Goal: Task Accomplishment & Management: Manage account settings

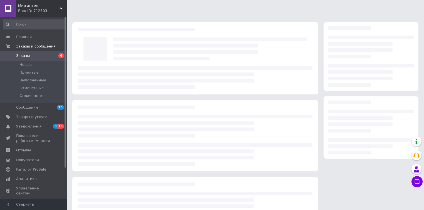
scroll to position [44, 0]
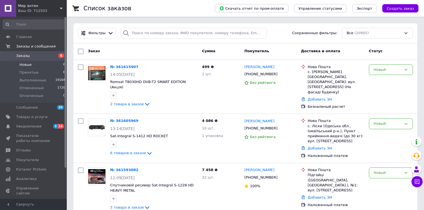
click at [27, 64] on span "Новые" at bounding box center [25, 64] width 12 height 5
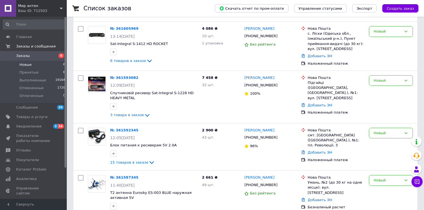
scroll to position [173, 0]
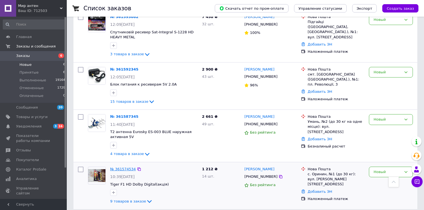
click at [129, 167] on link "№ 361574534" at bounding box center [123, 169] width 26 height 4
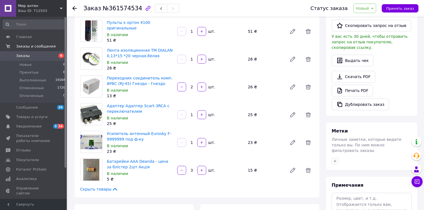
scroll to position [156, 0]
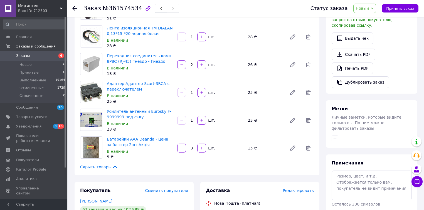
click at [365, 9] on span "Новый" at bounding box center [362, 8] width 13 height 4
click at [365, 21] on li "Принят" at bounding box center [368, 19] width 29 height 8
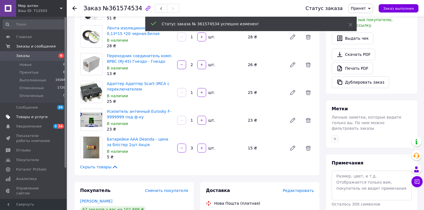
click at [38, 116] on span "Товары и услуги" at bounding box center [31, 117] width 31 height 5
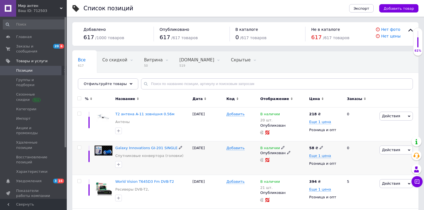
scroll to position [134, 0]
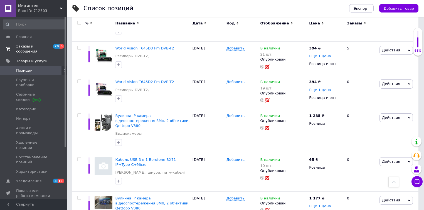
click at [39, 45] on span "Заказы и сообщения" at bounding box center [33, 49] width 35 height 10
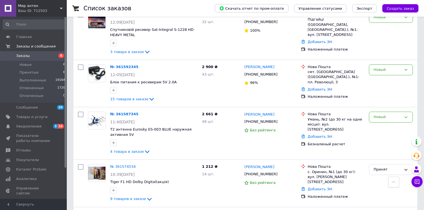
scroll to position [200, 0]
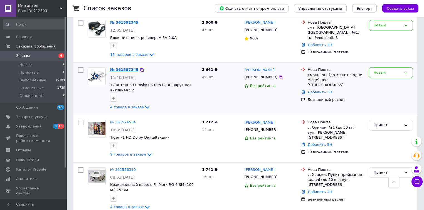
click at [122, 68] on link "№ 361587345" at bounding box center [124, 70] width 28 height 4
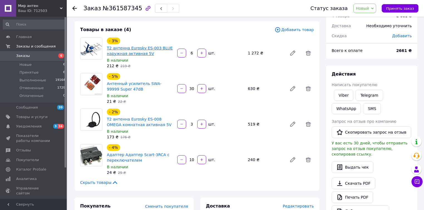
scroll to position [134, 0]
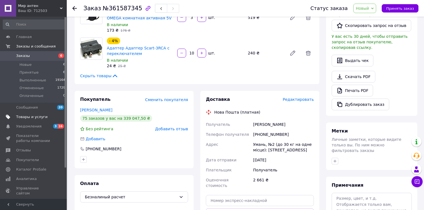
click at [26, 118] on span "Товары и услуги" at bounding box center [31, 117] width 31 height 5
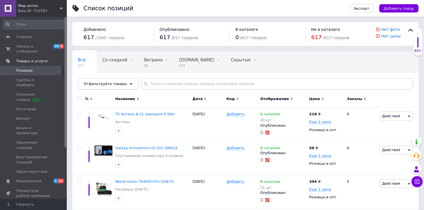
click at [109, 83] on span "Отфильтруйте товары" at bounding box center [105, 84] width 43 height 4
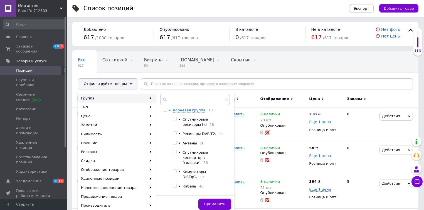
click at [208, 120] on span "Спутниковые ресиверы hd" at bounding box center [196, 121] width 26 height 9
checkbox input "true"
click at [210, 202] on span "Применить" at bounding box center [214, 204] width 21 height 4
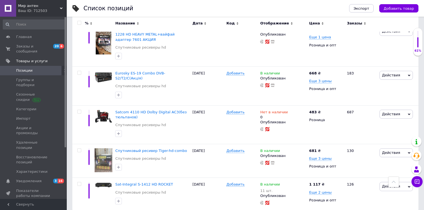
scroll to position [632, 0]
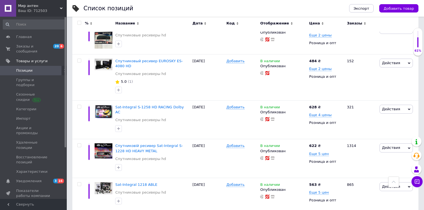
scroll to position [138, 0]
click at [159, 144] on span "Спутниковій ресивер Sat-Integral S-1228 HD HEAVY METAL" at bounding box center [149, 148] width 68 height 9
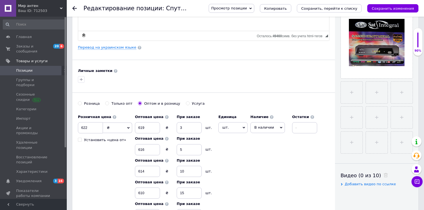
scroll to position [134, 0]
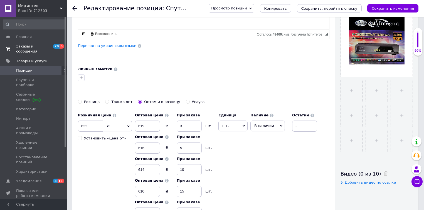
click at [32, 45] on span "Заказы и сообщения" at bounding box center [33, 49] width 35 height 10
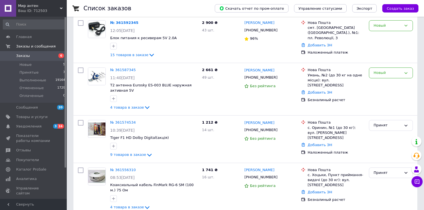
scroll to position [200, 0]
click at [392, 122] on div "Принят" at bounding box center [388, 125] width 28 height 6
click at [298, 96] on div "Павло Цьох +380677063188 Без рейтинга" at bounding box center [270, 89] width 56 height 48
click at [126, 68] on link "№ 361587345" at bounding box center [123, 70] width 26 height 4
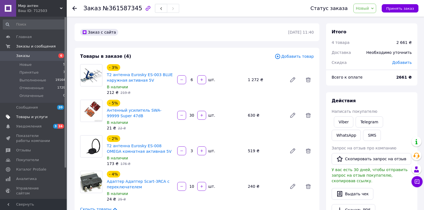
click at [26, 116] on span "Товары и услуги" at bounding box center [31, 117] width 31 height 5
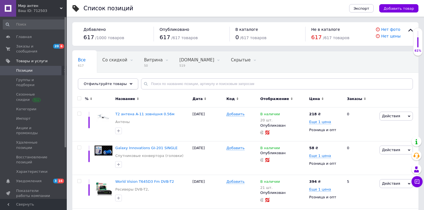
click at [118, 86] on span "Отфильтруйте товары" at bounding box center [105, 84] width 43 height 4
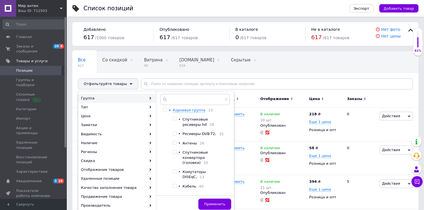
click at [208, 119] on span "Спутниковые ресиверы hd" at bounding box center [196, 121] width 26 height 9
checkbox input "true"
click at [218, 201] on button "Применить" at bounding box center [214, 204] width 33 height 11
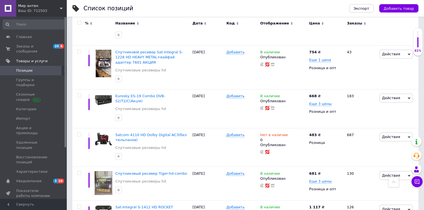
scroll to position [632, 0]
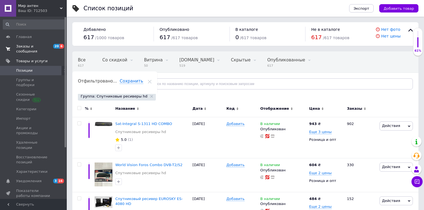
click at [31, 47] on span "Заказы и сообщения" at bounding box center [33, 49] width 35 height 10
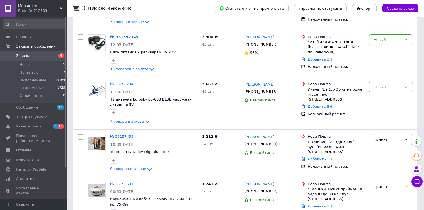
scroll to position [200, 0]
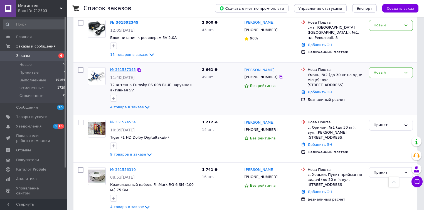
click at [121, 68] on link "№ 361587345" at bounding box center [123, 70] width 26 height 4
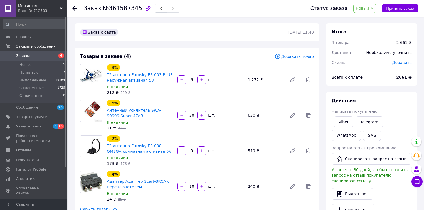
scroll to position [89, 0]
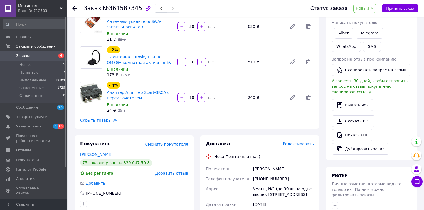
click at [365, 7] on span "Новый" at bounding box center [362, 8] width 13 height 4
click at [365, 20] on li "Принят" at bounding box center [368, 19] width 29 height 8
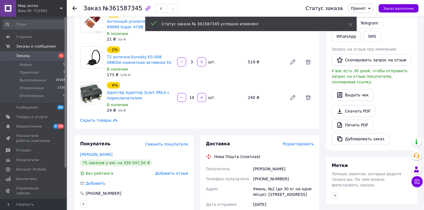
click at [34, 72] on span "Принятые" at bounding box center [28, 72] width 19 height 5
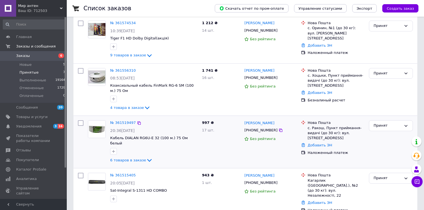
scroll to position [67, 0]
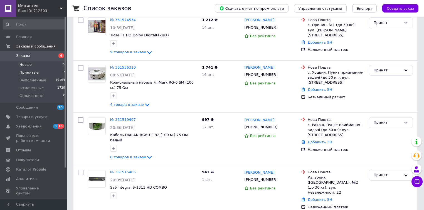
click at [26, 67] on span "Новые" at bounding box center [25, 64] width 12 height 5
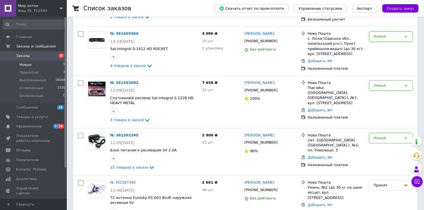
scroll to position [126, 0]
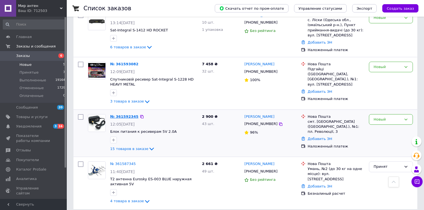
click at [118, 115] on link "№ 361592345" at bounding box center [124, 117] width 28 height 4
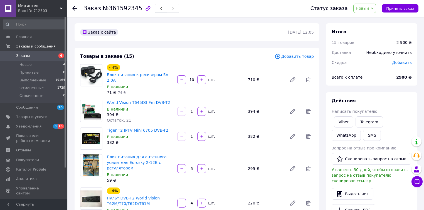
click at [369, 8] on span "Новый" at bounding box center [362, 8] width 13 height 4
click at [371, 18] on li "Принят" at bounding box center [368, 19] width 29 height 8
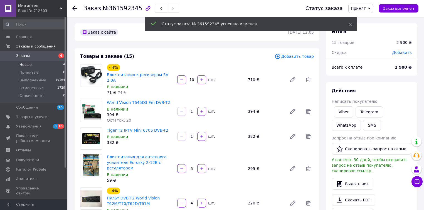
click at [28, 64] on span "Новые" at bounding box center [25, 64] width 12 height 5
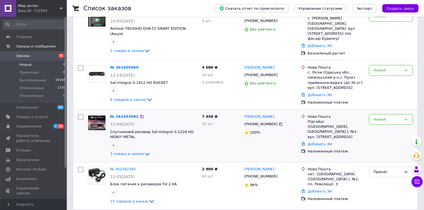
scroll to position [73, 0]
click at [125, 115] on link "№ 361593082" at bounding box center [124, 117] width 28 height 4
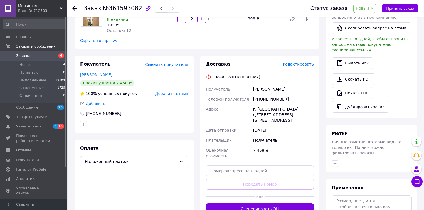
scroll to position [134, 0]
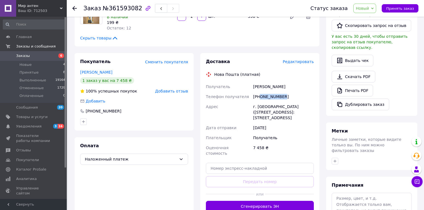
drag, startPoint x: 282, startPoint y: 98, endPoint x: 264, endPoint y: 98, distance: 17.8
click at [261, 98] on div "+380961234202" at bounding box center [283, 97] width 63 height 10
copy div "961234202"
click at [283, 100] on div "+380961234202" at bounding box center [283, 97] width 63 height 10
drag, startPoint x: 283, startPoint y: 100, endPoint x: 254, endPoint y: 95, distance: 29.9
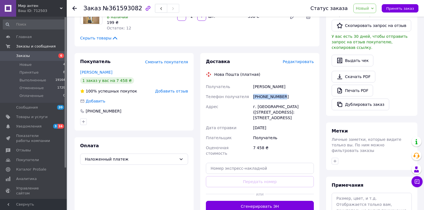
click at [254, 95] on div "+380961234202" at bounding box center [283, 97] width 63 height 10
copy div "+380961234202"
click at [282, 99] on div "+380961234202" at bounding box center [283, 97] width 63 height 10
drag, startPoint x: 282, startPoint y: 99, endPoint x: 263, endPoint y: 98, distance: 19.2
click at [262, 98] on div "+380961234202" at bounding box center [283, 97] width 63 height 10
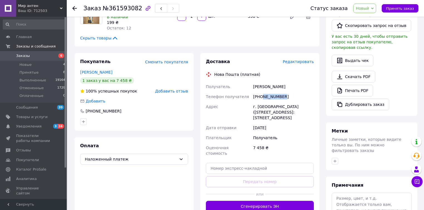
click at [284, 97] on div "+380961234202" at bounding box center [283, 97] width 63 height 10
drag, startPoint x: 284, startPoint y: 97, endPoint x: 274, endPoint y: 97, distance: 10.3
click at [274, 97] on div "+380961234202" at bounding box center [283, 97] width 63 height 10
click at [282, 96] on div "+380961234202" at bounding box center [283, 97] width 63 height 10
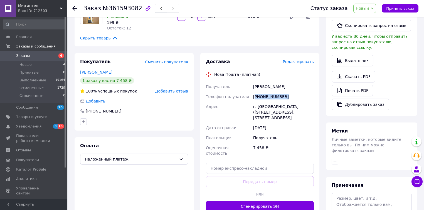
click at [262, 95] on div "+380961234202" at bounding box center [283, 97] width 63 height 10
click at [283, 99] on div "+380961234202" at bounding box center [283, 97] width 63 height 10
drag, startPoint x: 283, startPoint y: 98, endPoint x: 265, endPoint y: 97, distance: 18.4
click at [260, 97] on div "+380961234202" at bounding box center [283, 97] width 63 height 10
copy div "0961234202"
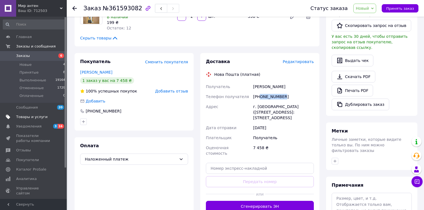
click at [29, 116] on span "Товары и услуги" at bounding box center [31, 117] width 31 height 5
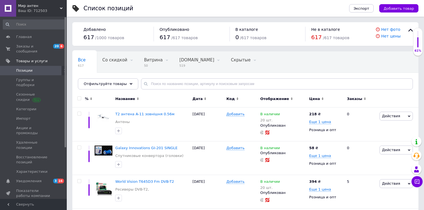
click at [115, 82] on span "Отфильтруйте товары" at bounding box center [105, 84] width 43 height 4
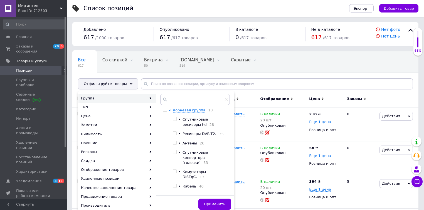
click at [202, 121] on span "Спутниковые ресиверы hd" at bounding box center [196, 121] width 26 height 9
checkbox input "true"
click at [218, 204] on span "Применить" at bounding box center [214, 204] width 21 height 4
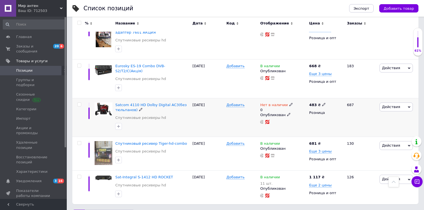
scroll to position [632, 0]
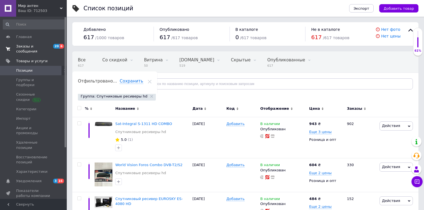
click at [29, 47] on span "Заказы и сообщения" at bounding box center [33, 49] width 35 height 10
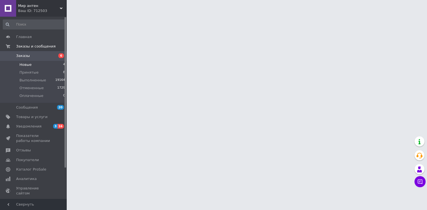
click at [23, 64] on span "Новые" at bounding box center [25, 64] width 12 height 5
click at [35, 71] on span "Принятые" at bounding box center [28, 72] width 19 height 5
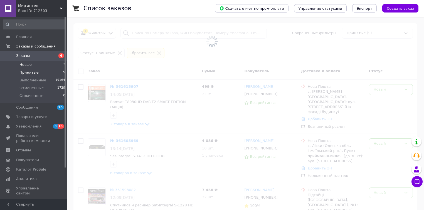
click at [29, 65] on span "Новые" at bounding box center [25, 64] width 12 height 5
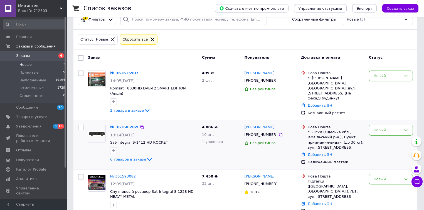
scroll to position [26, 0]
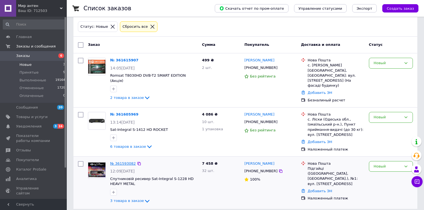
click at [130, 162] on link "№ 361593082" at bounding box center [123, 164] width 26 height 4
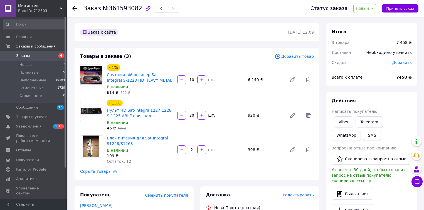
click at [365, 11] on span "Новый" at bounding box center [362, 8] width 13 height 4
click at [370, 18] on li "Принят" at bounding box center [368, 19] width 29 height 8
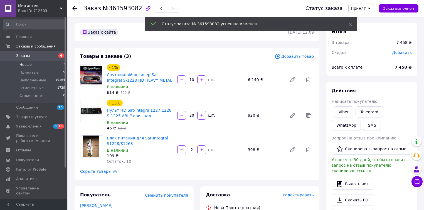
click at [26, 64] on span "Новые" at bounding box center [25, 64] width 12 height 5
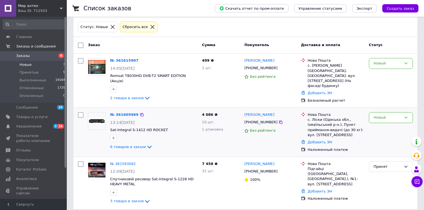
scroll to position [26, 0]
click at [130, 112] on link "№ 361605969" at bounding box center [124, 114] width 28 height 4
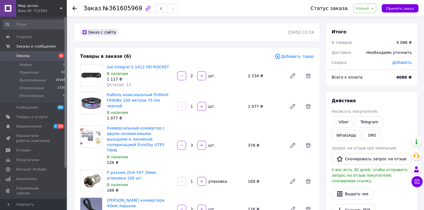
click at [270, 50] on div "Товары в заказе (6) Добавить товар Sat-Integral S-1412 HD ROCKET В наличии 1 11…" at bounding box center [197, 156] width 245 height 216
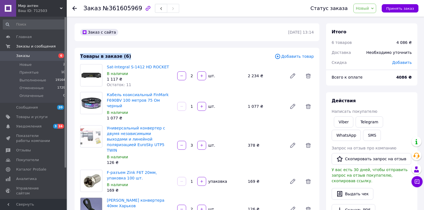
click at [270, 50] on div "Товары в заказе (6) Добавить товар Sat-Integral S-1412 HD ROCKET В наличии 1 11…" at bounding box center [197, 156] width 245 height 216
click at [27, 65] on span "Новые" at bounding box center [25, 64] width 12 height 5
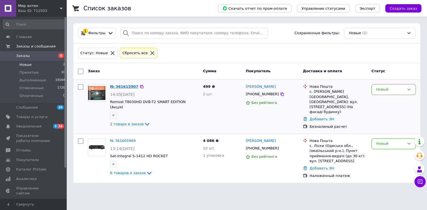
click at [128, 88] on link "№ 361615907" at bounding box center [124, 87] width 28 height 4
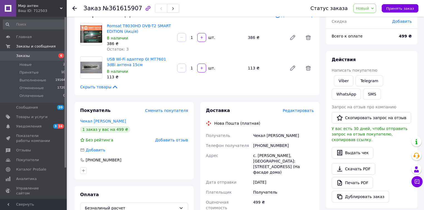
scroll to position [45, 0]
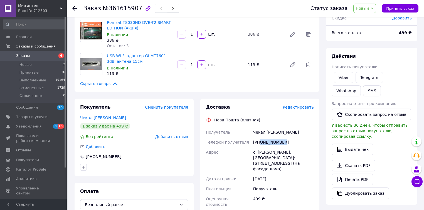
drag, startPoint x: 285, startPoint y: 144, endPoint x: 259, endPoint y: 141, distance: 26.3
click at [259, 141] on div "+380681221478" at bounding box center [283, 142] width 63 height 10
copy div "0681221478"
drag, startPoint x: 256, startPoint y: 153, endPoint x: 302, endPoint y: 152, distance: 46.2
click at [302, 152] on div "с. Михайло-Александровка, Почтомат №46043: ул. Центральная, 85 (На фасаде дома)" at bounding box center [283, 160] width 63 height 27
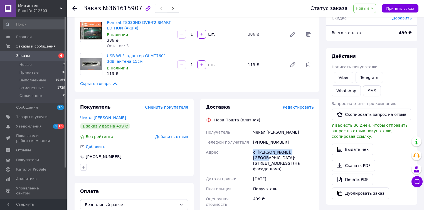
drag, startPoint x: 253, startPoint y: 154, endPoint x: 302, endPoint y: 152, distance: 48.5
click at [302, 152] on div "с. Михайло-Александровка, Почтомат №46043: ул. Центральная, 85 (На фасаде дома)" at bounding box center [283, 160] width 63 height 27
copy div "с. Михайло-Александровка"
click at [362, 8] on span "Новый" at bounding box center [362, 8] width 13 height 4
click at [363, 18] on li "Принят" at bounding box center [368, 19] width 29 height 8
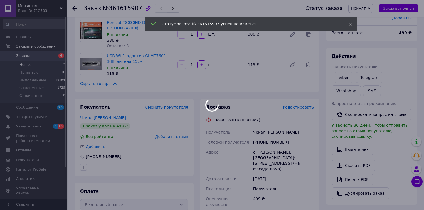
click at [28, 63] on div at bounding box center [212, 105] width 424 height 210
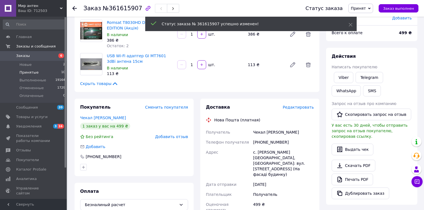
click at [35, 72] on span "Принятые" at bounding box center [28, 72] width 19 height 5
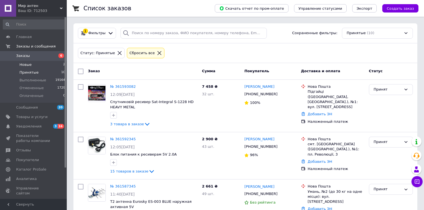
click at [26, 65] on span "Новые" at bounding box center [25, 64] width 12 height 5
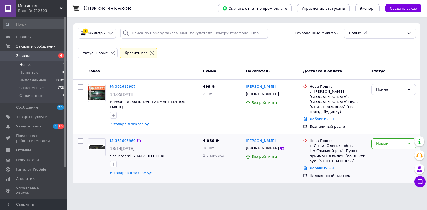
click at [119, 139] on link "№ 361605969" at bounding box center [123, 141] width 26 height 4
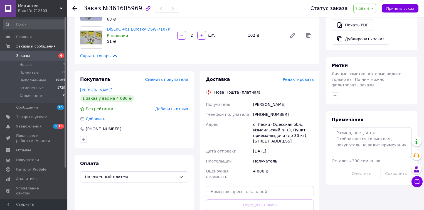
scroll to position [200, 0]
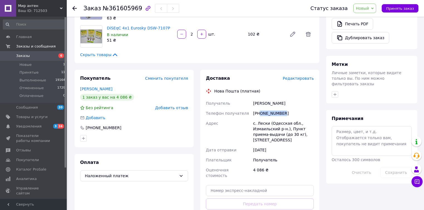
drag, startPoint x: 282, startPoint y: 102, endPoint x: 260, endPoint y: 104, distance: 22.4
click at [260, 109] on div "+380677440317" at bounding box center [283, 114] width 63 height 10
copy div "0677440317"
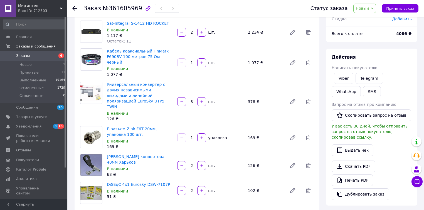
scroll to position [67, 0]
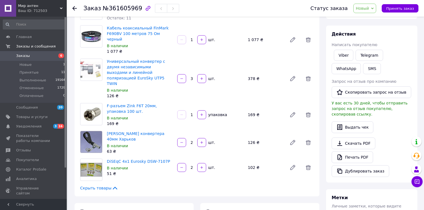
click at [366, 12] on span "Новый" at bounding box center [364, 8] width 23 height 9
click at [365, 20] on li "Принят" at bounding box center [368, 19] width 29 height 8
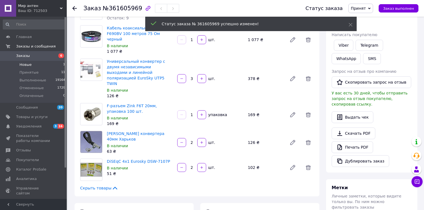
click at [26, 65] on span "Новые" at bounding box center [25, 64] width 12 height 5
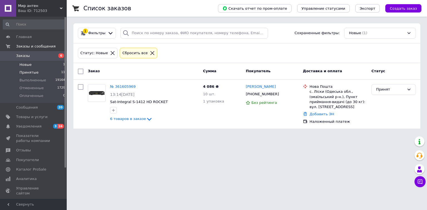
click at [25, 71] on span "Принятые" at bounding box center [28, 72] width 19 height 5
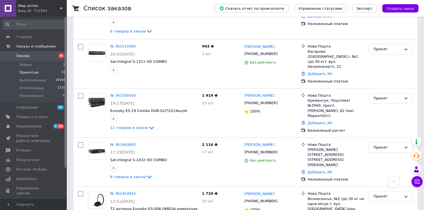
scroll to position [402, 0]
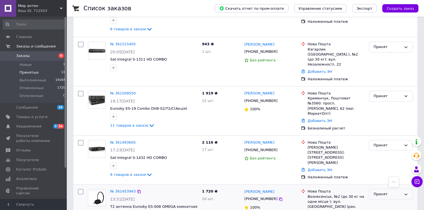
click at [392, 192] on div "Принят" at bounding box center [388, 195] width 28 height 6
click at [382, 201] on li "Выполнен" at bounding box center [390, 206] width 43 height 10
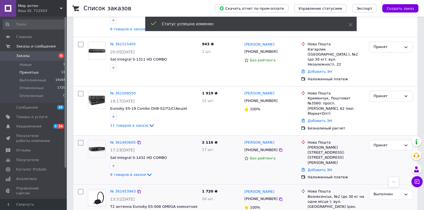
scroll to position [401, 0]
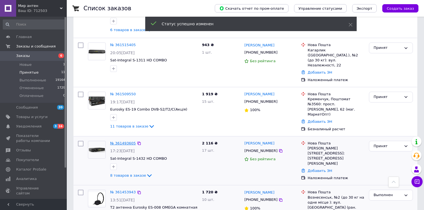
click at [129, 141] on link "№ 361493605" at bounding box center [123, 143] width 26 height 4
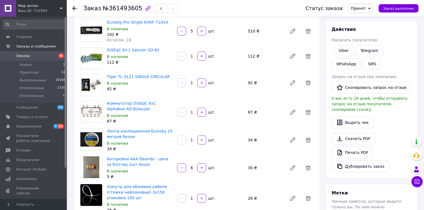
scroll to position [89, 0]
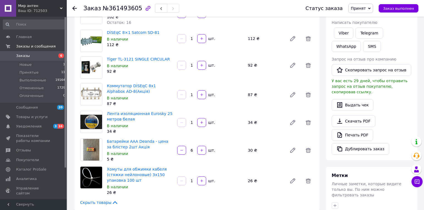
click at [367, 5] on span "Принят" at bounding box center [360, 8] width 25 height 9
click at [368, 17] on li "Выполнен" at bounding box center [363, 19] width 29 height 8
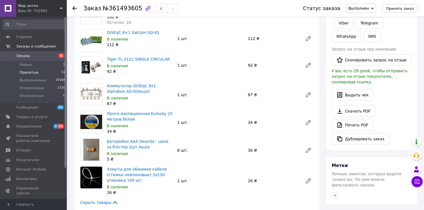
click at [27, 71] on span "Принятые" at bounding box center [28, 72] width 19 height 5
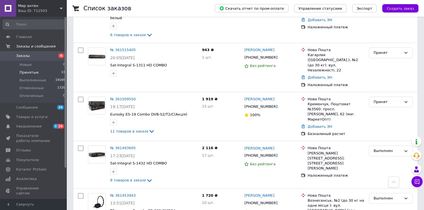
scroll to position [450, 0]
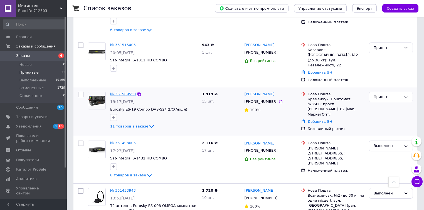
click at [121, 92] on link "№ 361509550" at bounding box center [123, 94] width 26 height 4
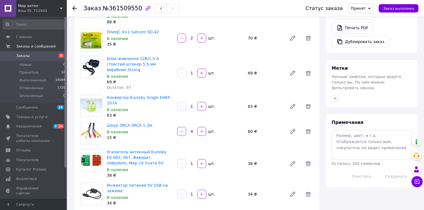
scroll to position [223, 0]
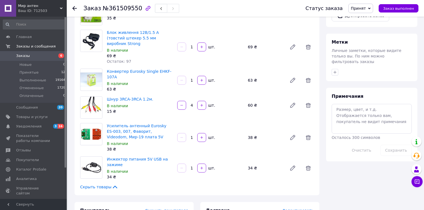
click at [365, 10] on span "Принят" at bounding box center [358, 8] width 15 height 4
click at [367, 19] on li "Выполнен" at bounding box center [363, 19] width 29 height 8
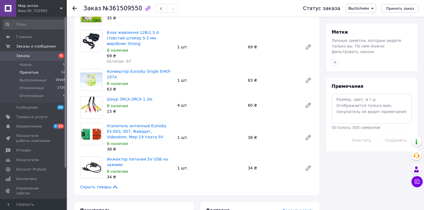
click at [20, 70] on span "Принятые" at bounding box center [28, 72] width 19 height 5
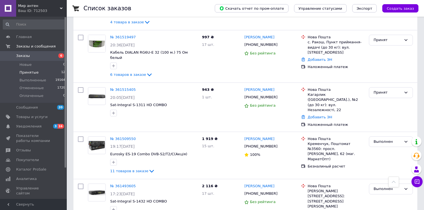
scroll to position [407, 0]
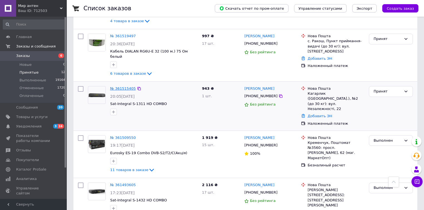
click at [124, 87] on link "№ 361515405" at bounding box center [123, 89] width 26 height 4
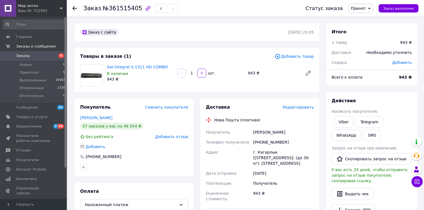
click at [364, 7] on span "Принят" at bounding box center [358, 8] width 15 height 4
click at [364, 16] on li "Выполнен" at bounding box center [363, 19] width 29 height 8
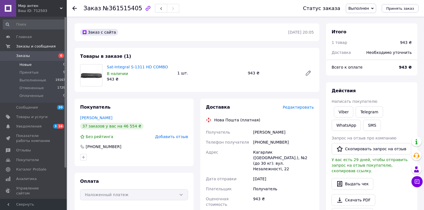
click at [24, 63] on span "Новые" at bounding box center [25, 64] width 12 height 5
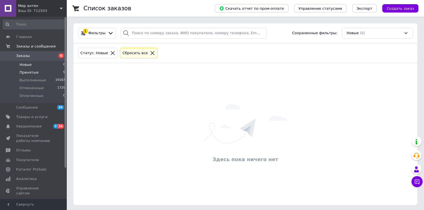
click at [37, 72] on li "Принятые 9" at bounding box center [34, 73] width 68 height 8
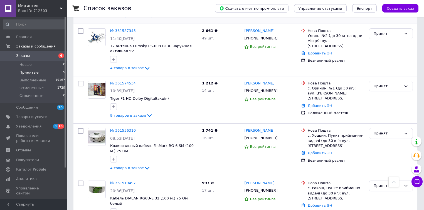
scroll to position [273, 0]
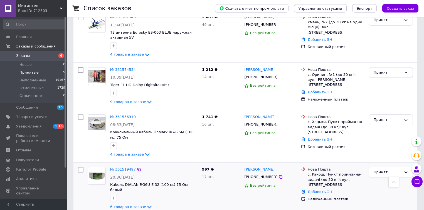
click at [115, 168] on link "№ 361519497" at bounding box center [123, 170] width 26 height 4
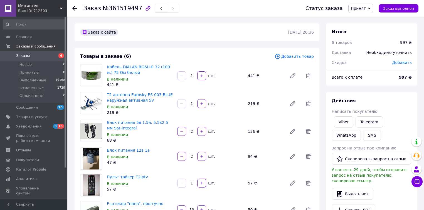
click at [364, 10] on span "Принят" at bounding box center [358, 8] width 15 height 4
click at [363, 20] on li "Выполнен" at bounding box center [363, 19] width 29 height 8
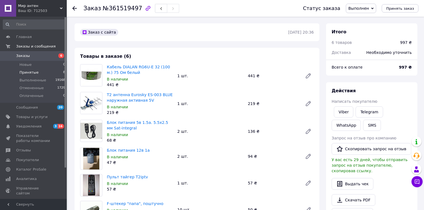
click at [35, 72] on span "Принятые" at bounding box center [28, 72] width 19 height 5
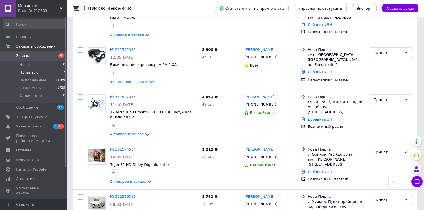
scroll to position [273, 0]
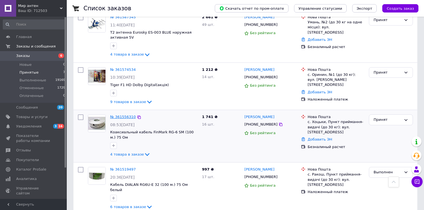
click at [125, 115] on link "№ 361556310" at bounding box center [123, 117] width 26 height 4
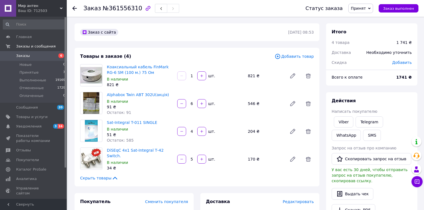
click at [366, 7] on span "Принят" at bounding box center [358, 8] width 15 height 4
click at [363, 19] on li "Выполнен" at bounding box center [363, 19] width 29 height 8
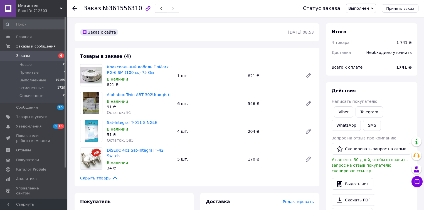
click at [215, 53] on div "Товары в заказе (4) Коаксиальный кабель FinMark RG-6 SM (100 м.) 75 Ом В наличи…" at bounding box center [197, 117] width 245 height 139
click at [27, 65] on span "Новые" at bounding box center [25, 64] width 12 height 5
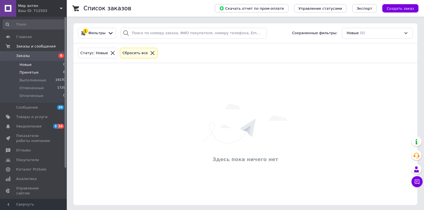
click at [35, 72] on span "Принятые" at bounding box center [28, 72] width 19 height 5
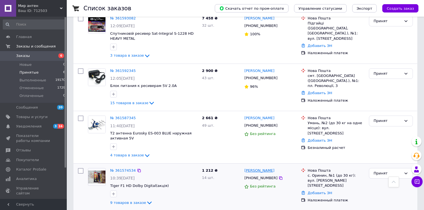
scroll to position [173, 0]
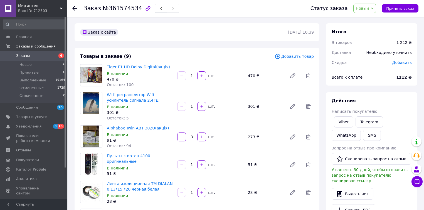
scroll to position [44, 0]
